Goal: Transaction & Acquisition: Purchase product/service

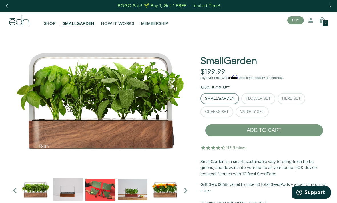
click at [256, 100] on div "Flower Set" at bounding box center [258, 98] width 25 height 4
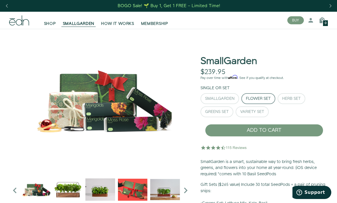
click at [294, 96] on div "Herb Set" at bounding box center [291, 98] width 19 height 4
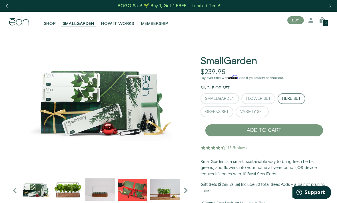
click at [222, 111] on div "Greens Set" at bounding box center [217, 112] width 24 height 4
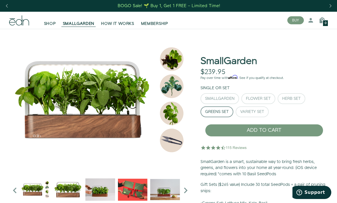
click at [259, 114] on div "Variety Set" at bounding box center [252, 112] width 24 height 4
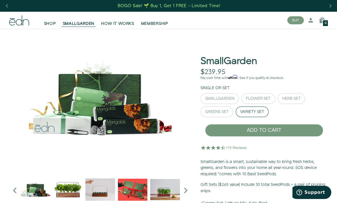
click at [214, 110] on div "Greens Set" at bounding box center [217, 112] width 24 height 4
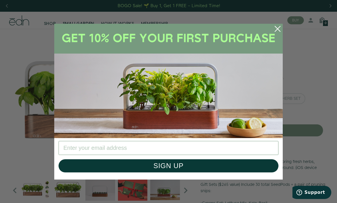
click at [272, 31] on circle "Close dialog" at bounding box center [277, 29] width 13 height 13
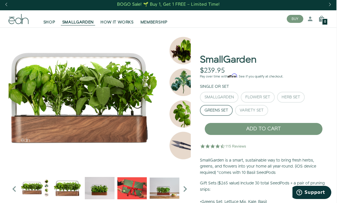
scroll to position [0, 1]
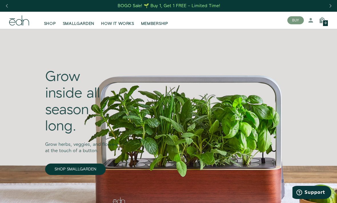
click at [47, 25] on span "SHOP" at bounding box center [50, 24] width 12 height 6
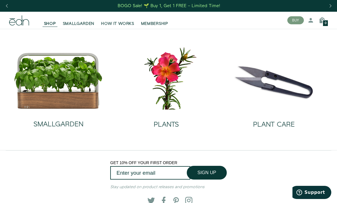
click at [48, 102] on img at bounding box center [58, 80] width 89 height 57
click at [68, 95] on img at bounding box center [58, 80] width 89 height 57
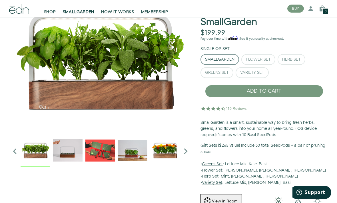
scroll to position [39, 0]
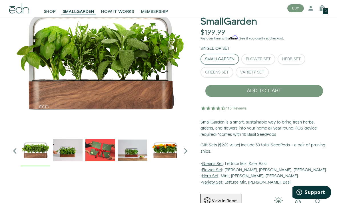
click at [219, 73] on div "Greens Set" at bounding box center [217, 72] width 24 height 4
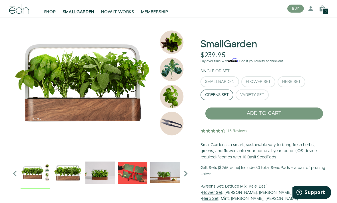
scroll to position [0, 0]
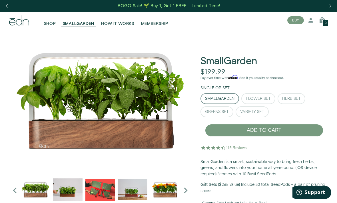
click at [220, 111] on div "Greens Set" at bounding box center [217, 112] width 24 height 4
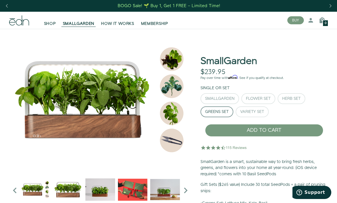
click at [39, 1] on div "BOGO Sale! 🌱 Buy 1, Get 1 FREE – Limited Time!" at bounding box center [168, 6] width 337 height 12
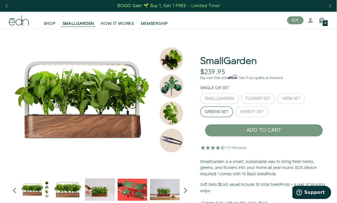
scroll to position [0, 1]
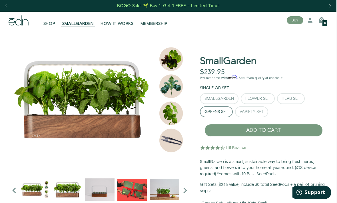
click at [160, 26] on span "MEMBERSHIP" at bounding box center [153, 24] width 27 height 6
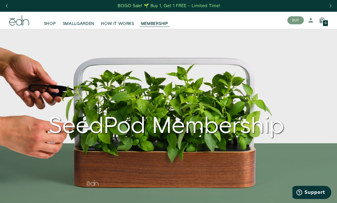
click at [46, 24] on span "SHOP" at bounding box center [50, 24] width 12 height 6
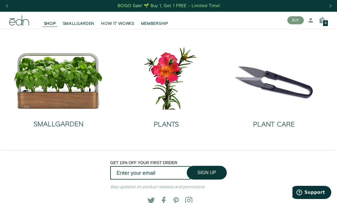
click at [275, 96] on img at bounding box center [273, 77] width 98 height 63
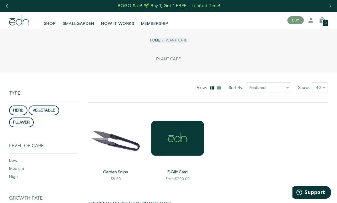
click at [326, 23] on div "0" at bounding box center [325, 23] width 6 height 7
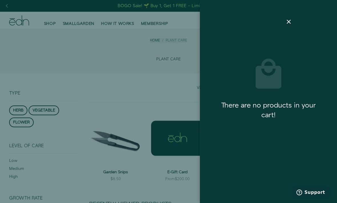
click at [288, 24] on icon at bounding box center [288, 21] width 7 height 7
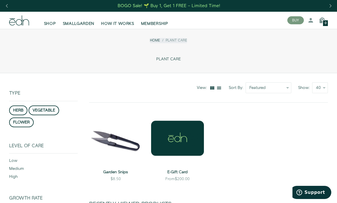
click at [45, 26] on span "SHOP" at bounding box center [50, 24] width 12 height 6
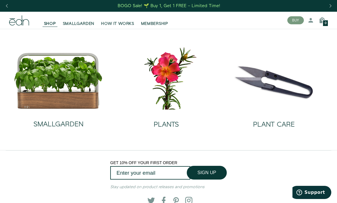
click at [68, 90] on img at bounding box center [58, 80] width 89 height 57
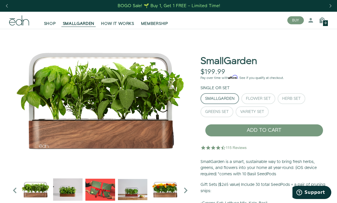
click at [222, 112] on div "Greens Set" at bounding box center [217, 112] width 24 height 4
